Goal: Communication & Community: Answer question/provide support

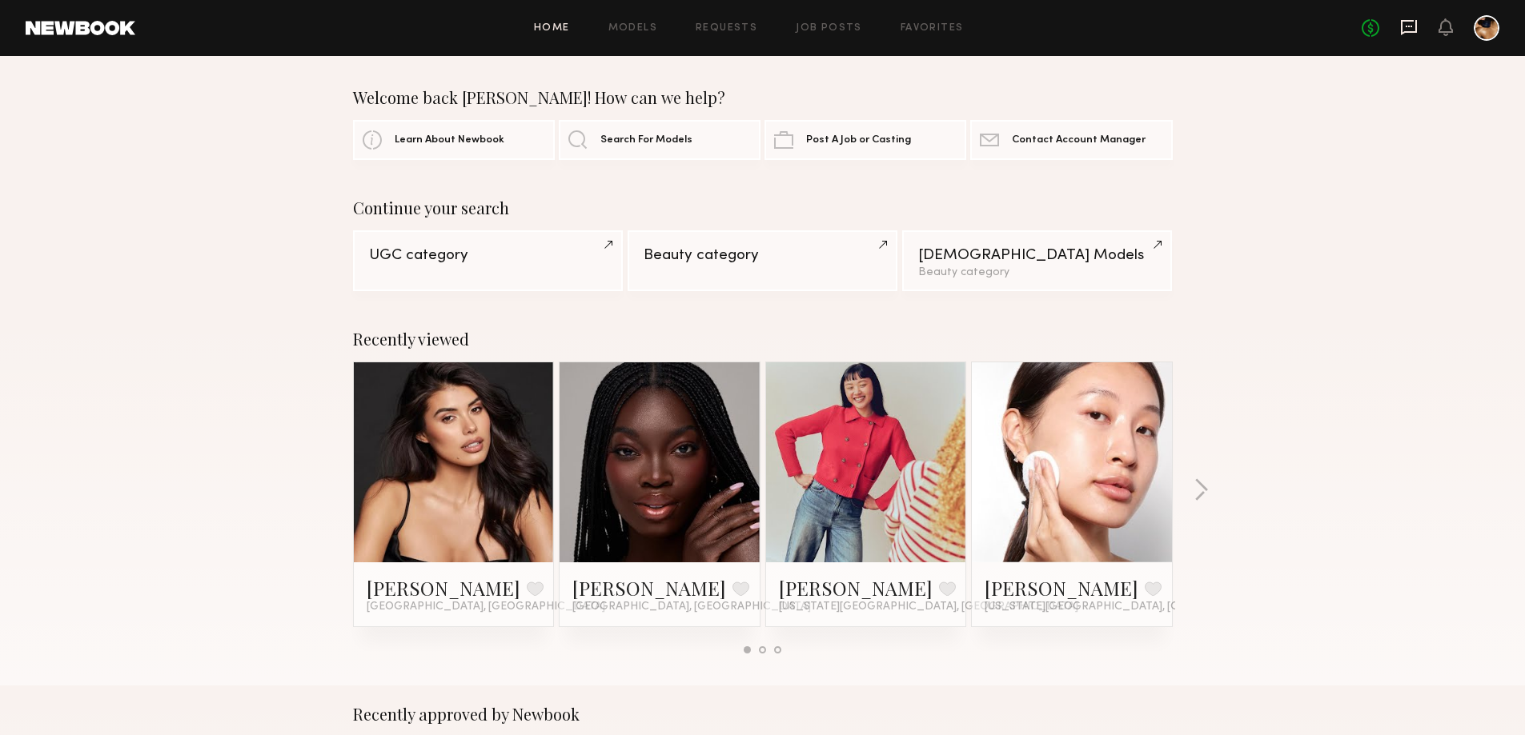
click at [1404, 26] on icon at bounding box center [1409, 27] width 18 height 18
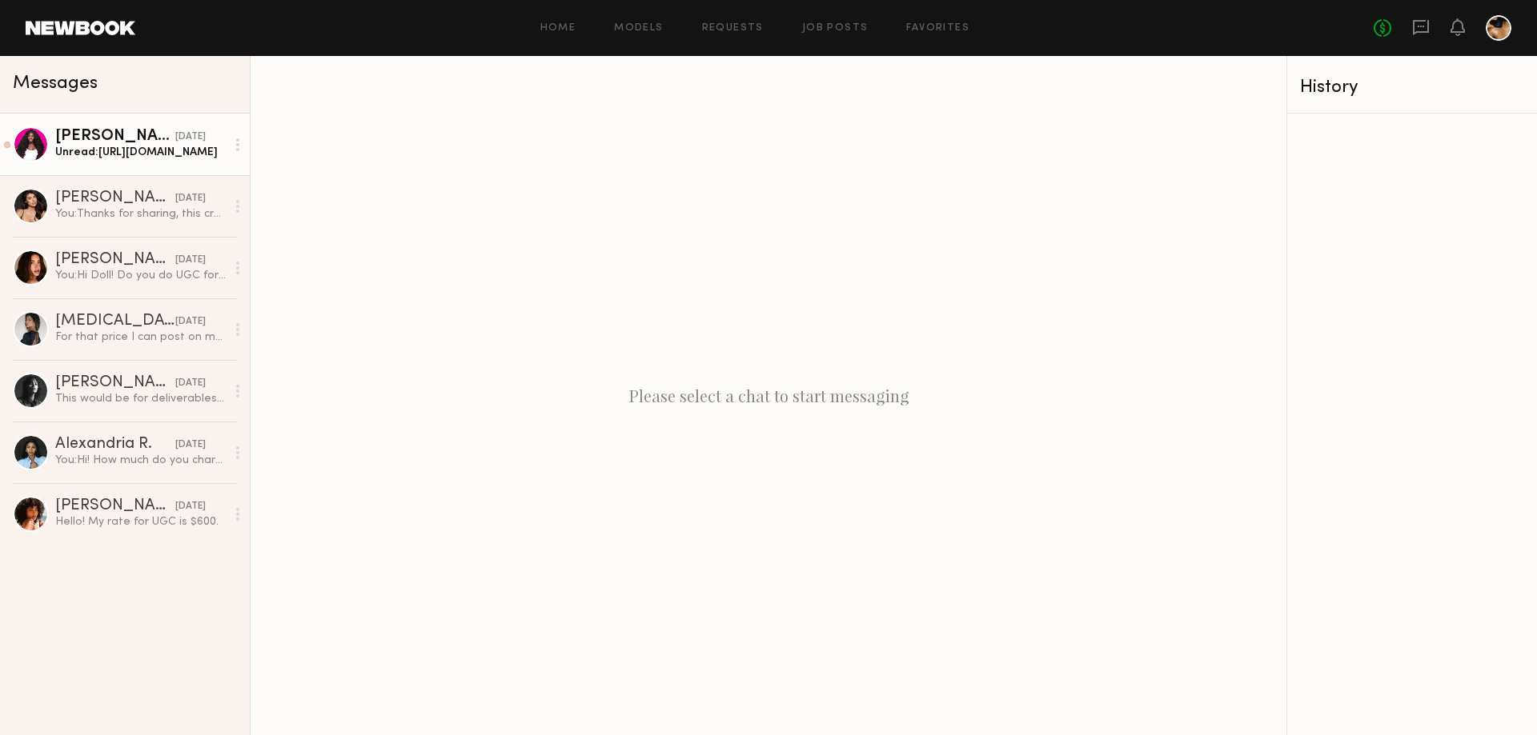
click at [118, 141] on div "Dora O." at bounding box center [115, 137] width 120 height 16
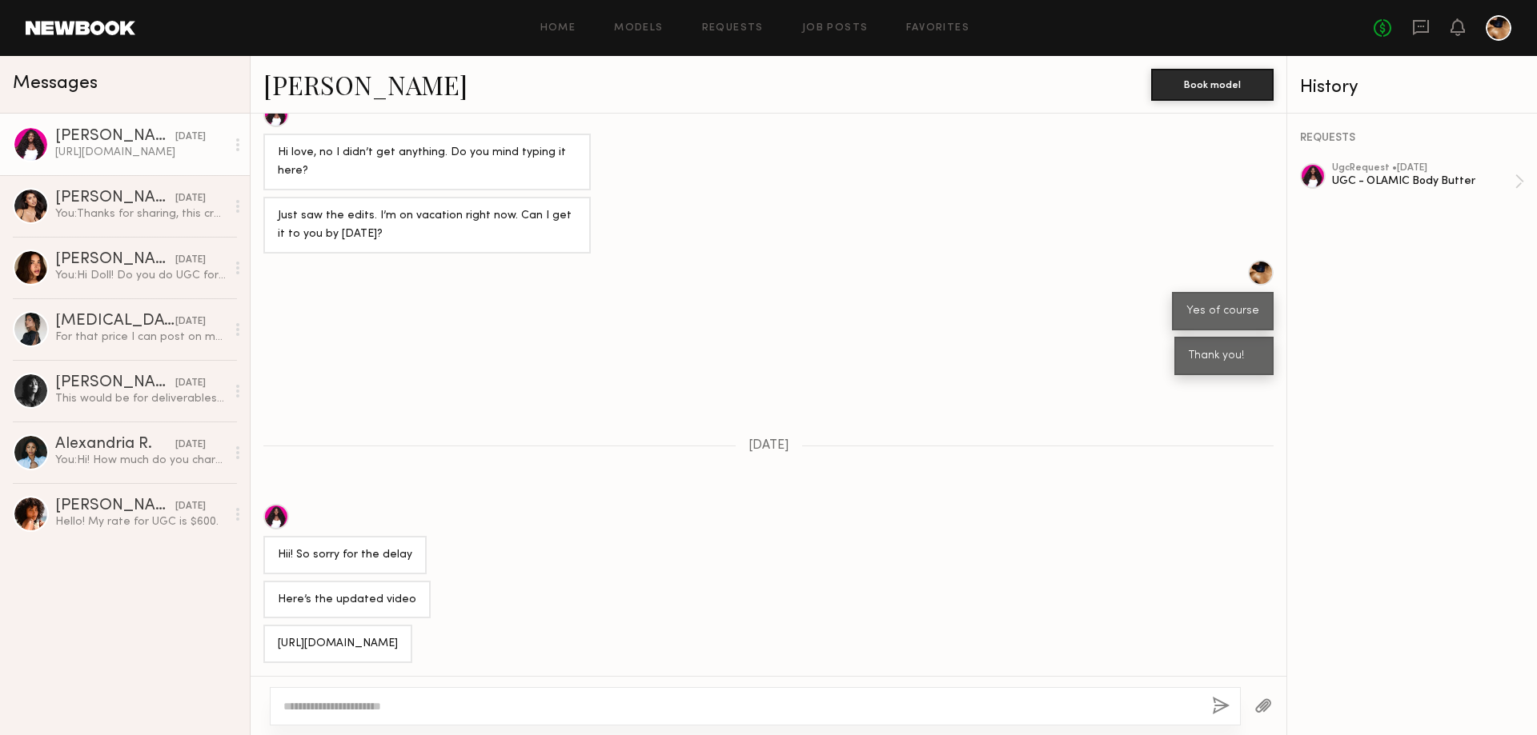
scroll to position [751, 0]
drag, startPoint x: 415, startPoint y: 644, endPoint x: 296, endPoint y: 643, distance: 119.3
click at [270, 644] on div "https://we.tl/t-bnTWofd2xv" at bounding box center [337, 644] width 149 height 38
copy div "https://we.tl/t-bnTWofd2xv"
click at [371, 708] on textarea at bounding box center [741, 707] width 916 height 16
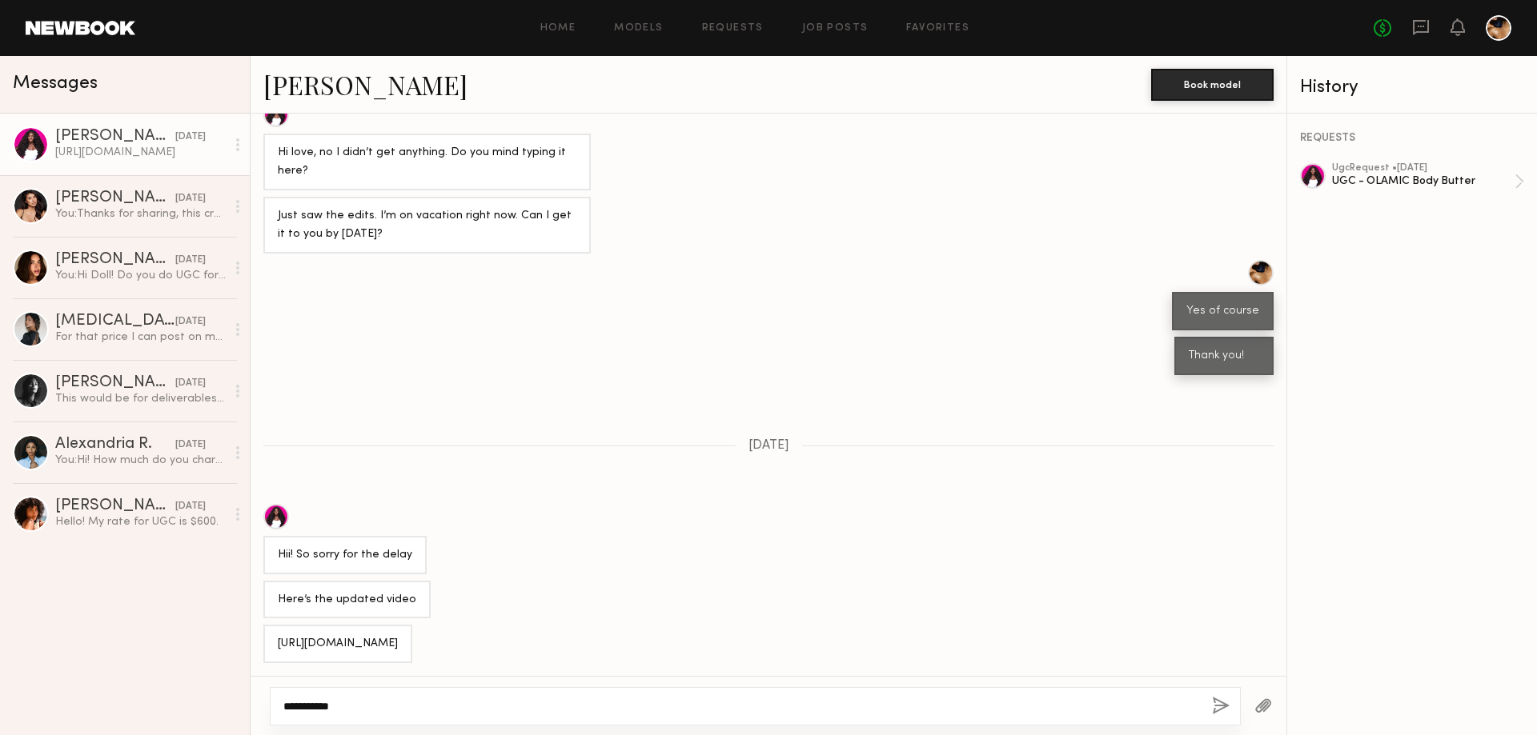
click at [362, 703] on textarea "**********" at bounding box center [741, 707] width 916 height 16
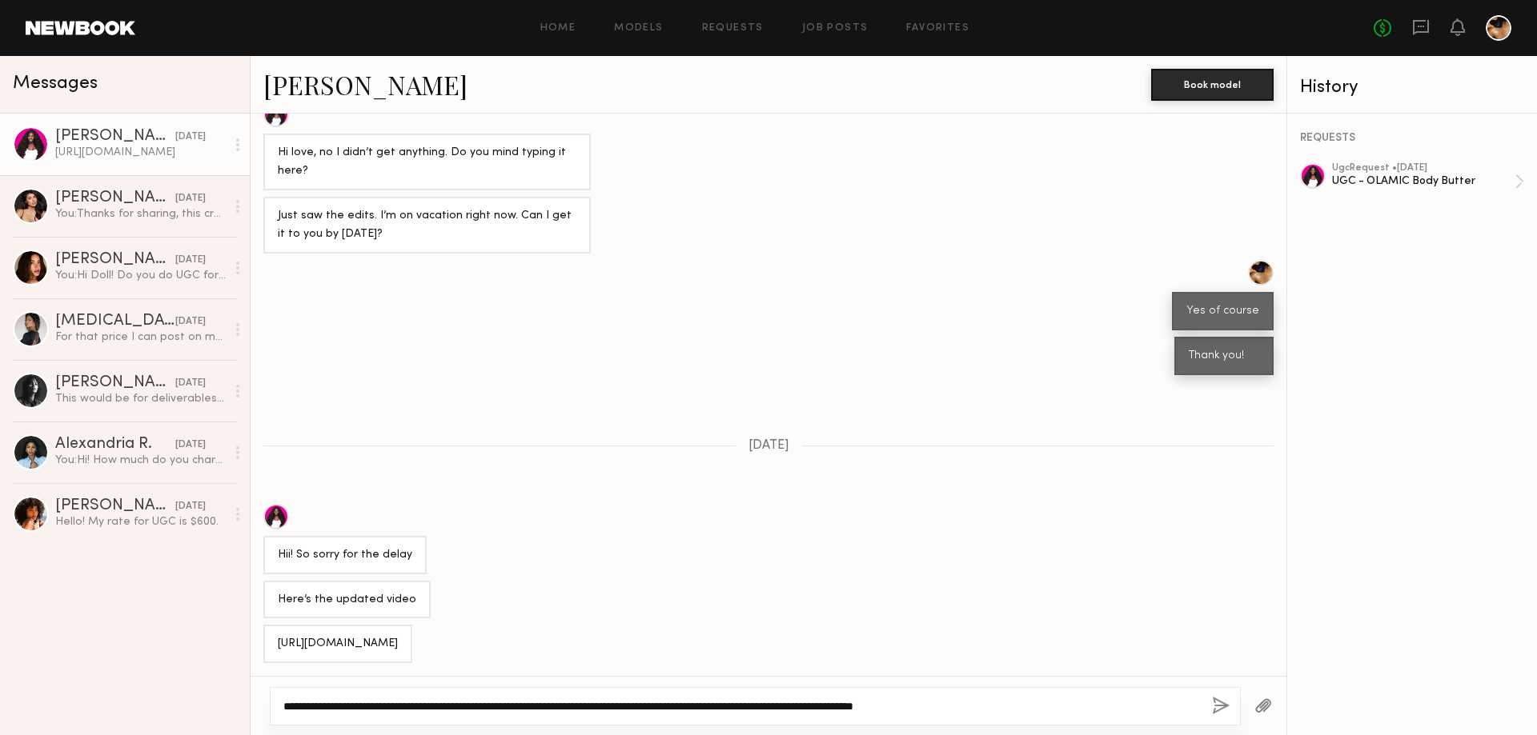
type textarea "**********"
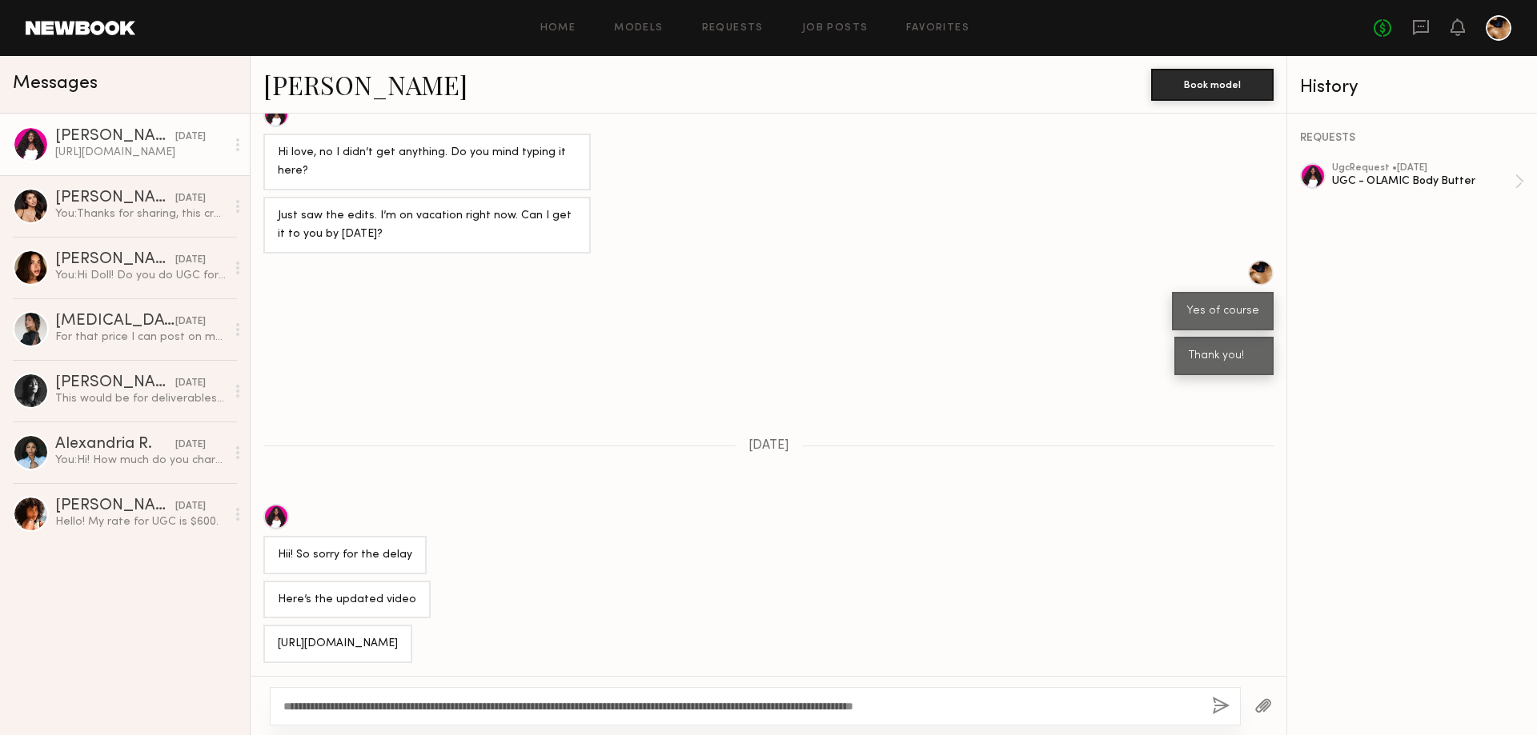
click at [1216, 709] on button "button" at bounding box center [1221, 707] width 18 height 20
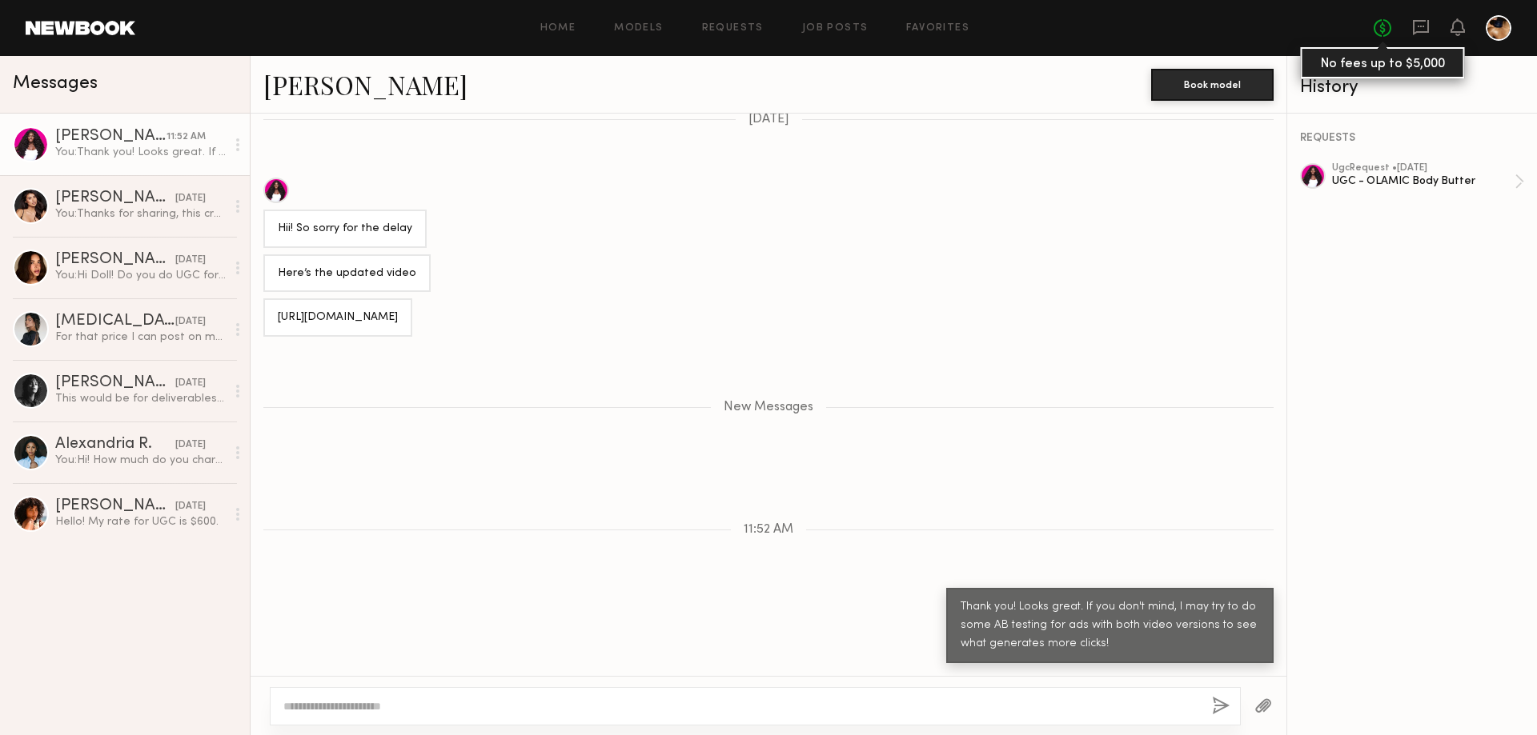
click at [1384, 26] on link "No fees up to $5,000" at bounding box center [1382, 28] width 18 height 18
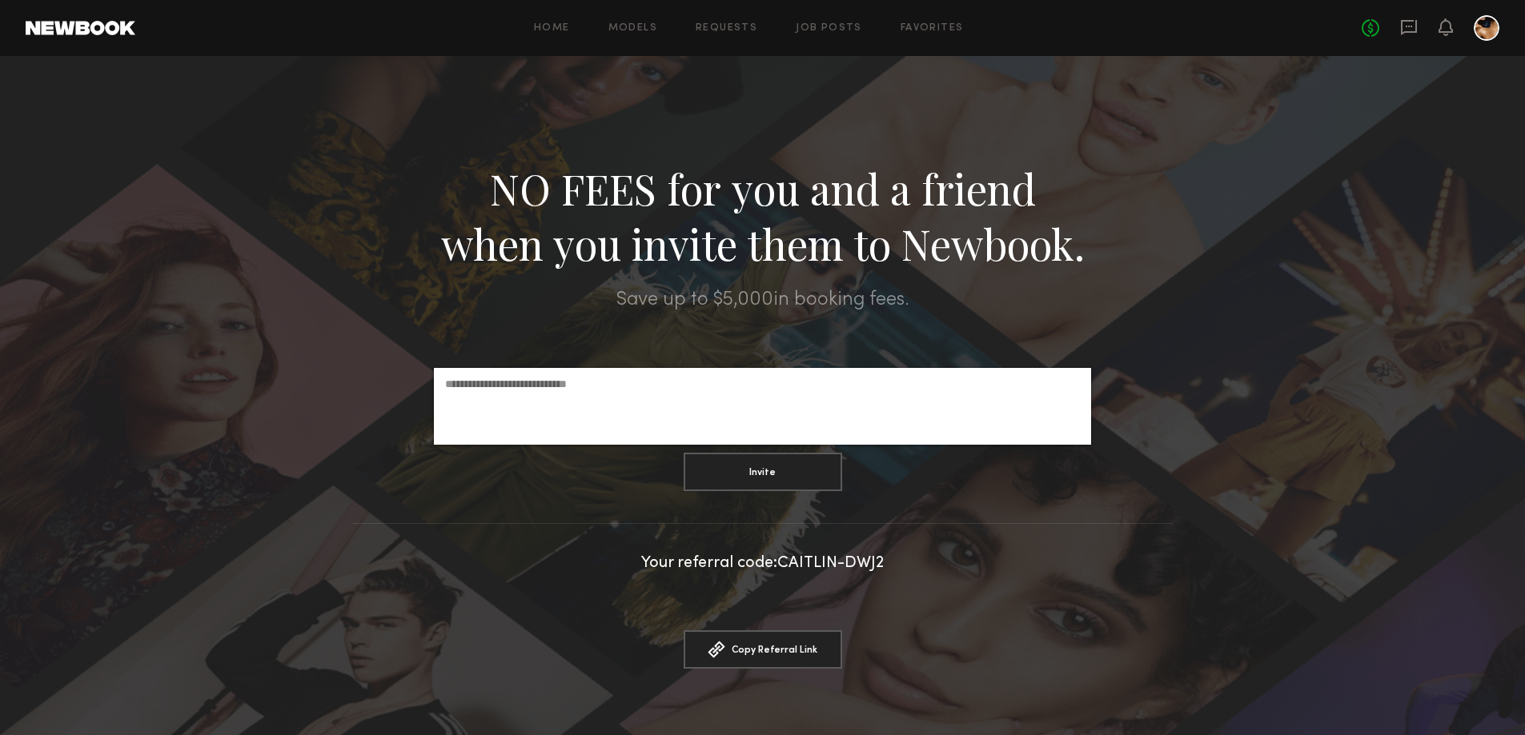
click at [1480, 27] on div at bounding box center [1486, 28] width 26 height 26
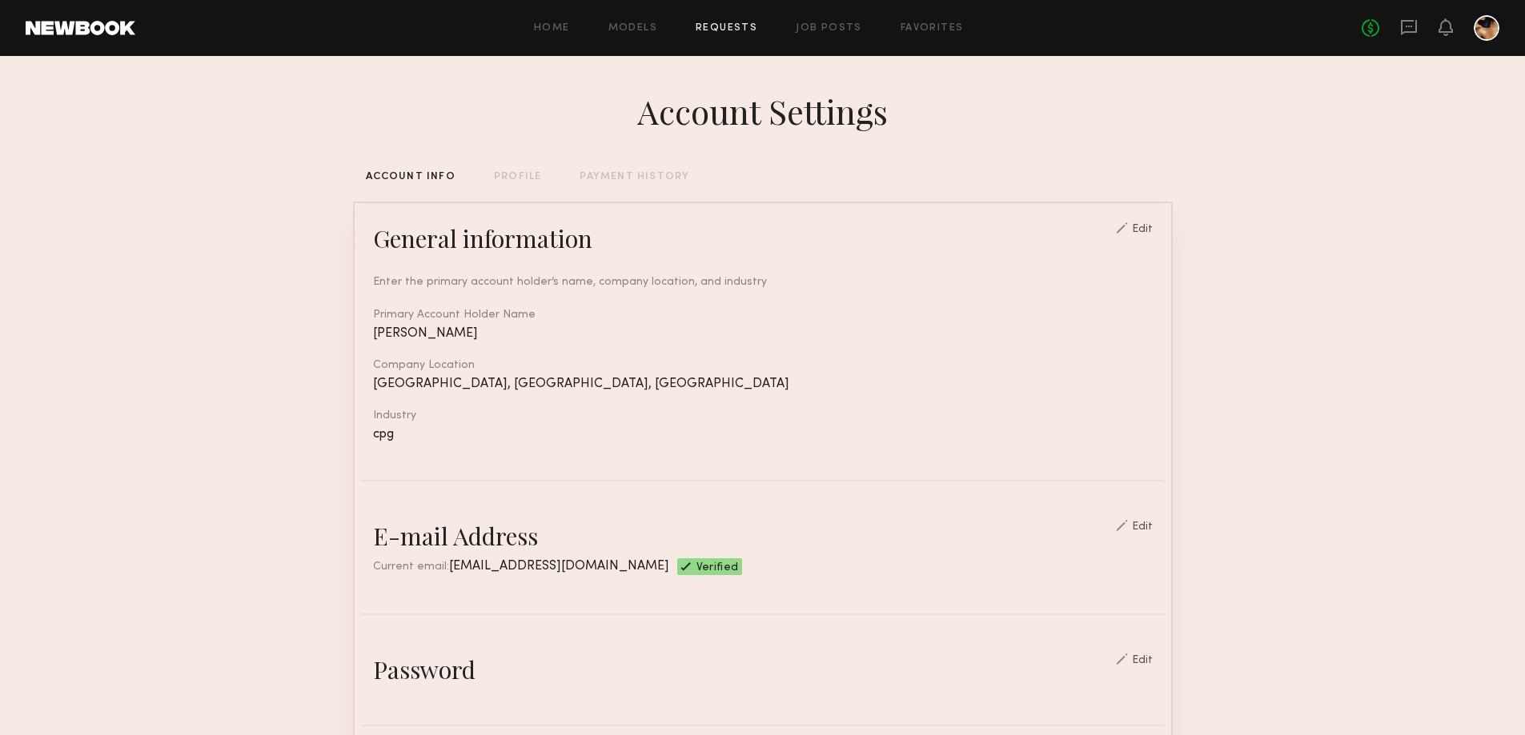
click at [735, 30] on link "Requests" at bounding box center [726, 28] width 62 height 10
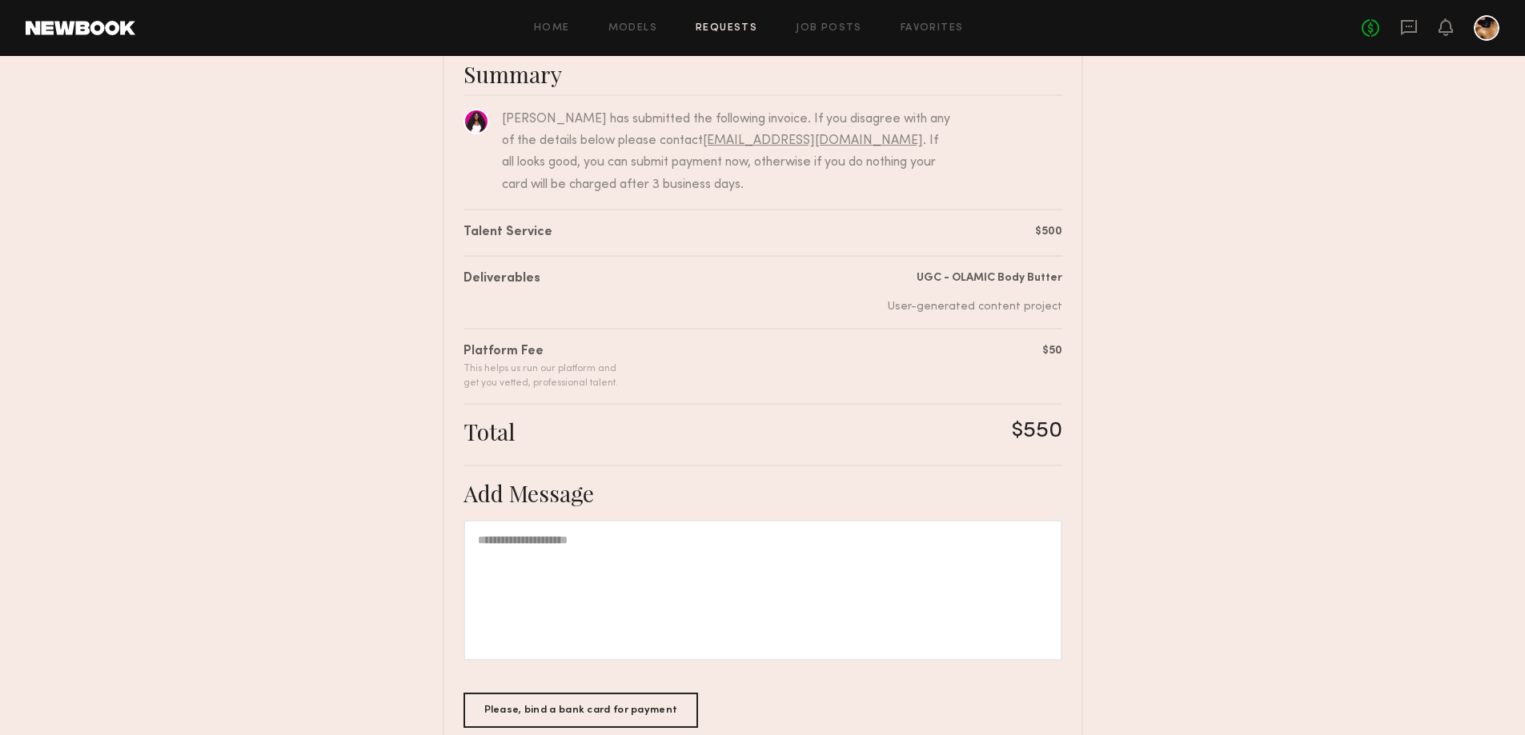
scroll to position [227, 0]
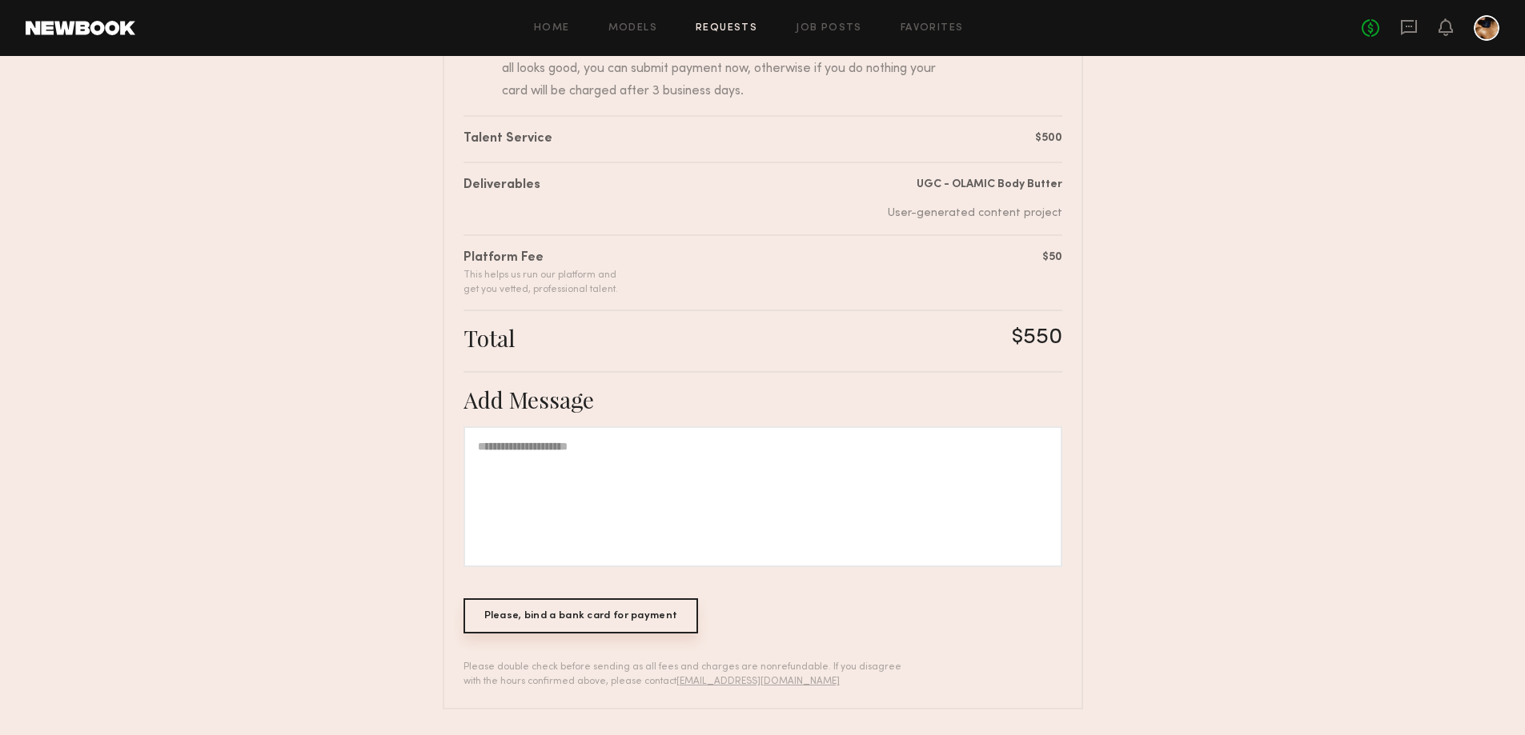
click at [636, 619] on div "Please, bind a bank card for payment" at bounding box center [580, 616] width 235 height 35
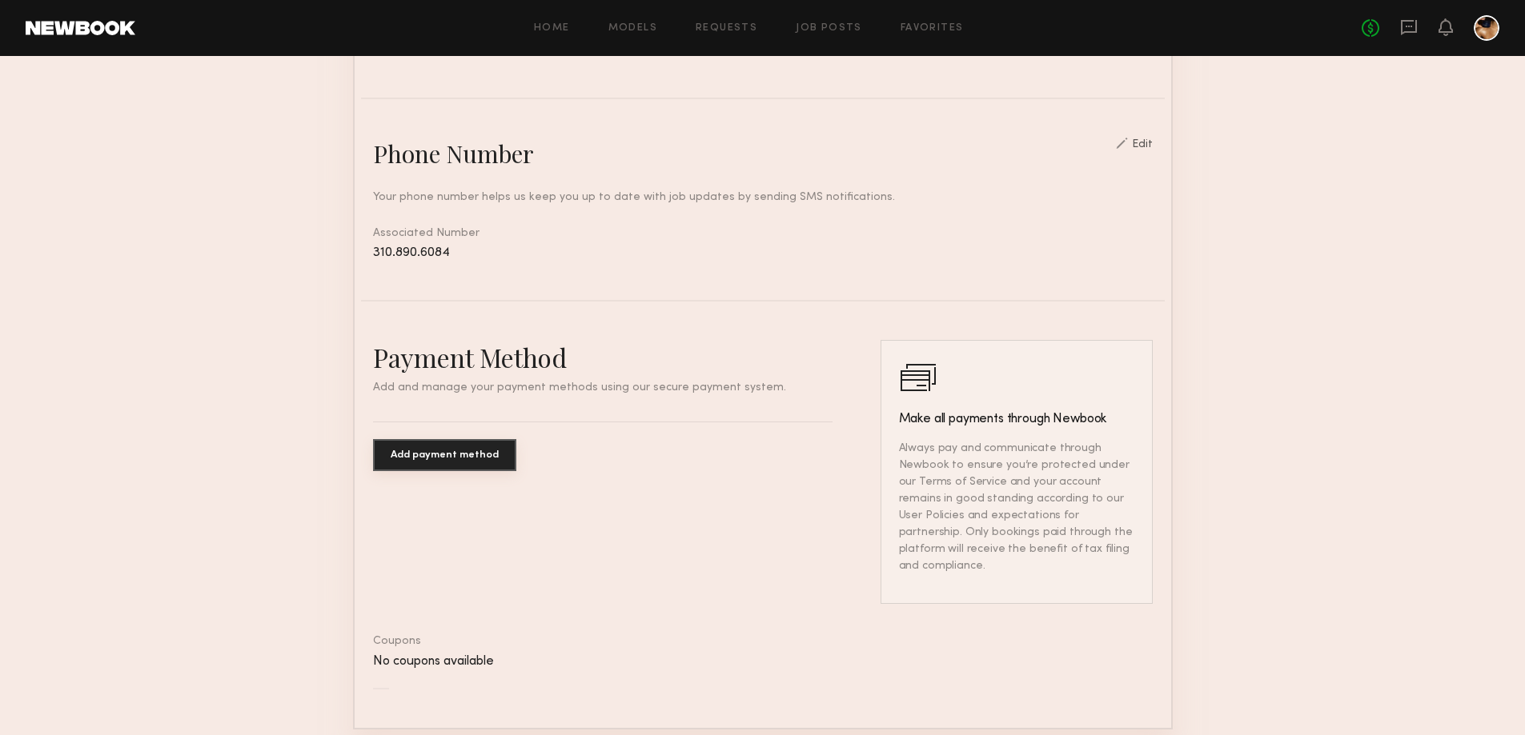
scroll to position [640, 0]
